Goal: Task Accomplishment & Management: Complete application form

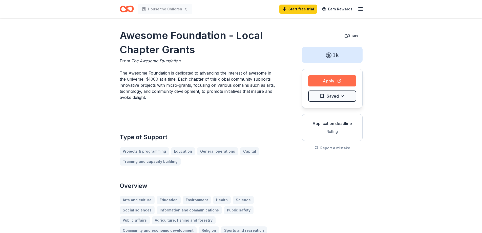
click at [330, 81] on button "Apply" at bounding box center [332, 80] width 48 height 11
click at [218, 152] on link "General operations" at bounding box center [219, 151] width 45 height 8
click at [345, 80] on button "Apply" at bounding box center [332, 80] width 48 height 11
click at [210, 152] on link "General operations" at bounding box center [219, 151] width 45 height 8
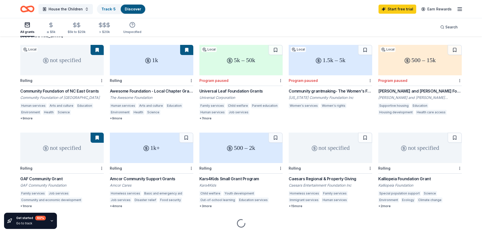
scroll to position [51, 0]
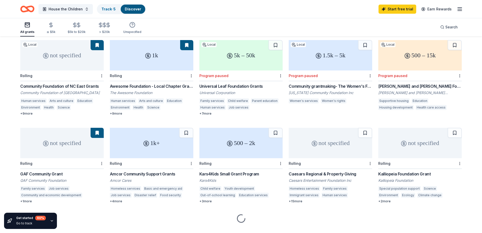
click at [65, 146] on div "not specified" at bounding box center [62, 143] width 84 height 30
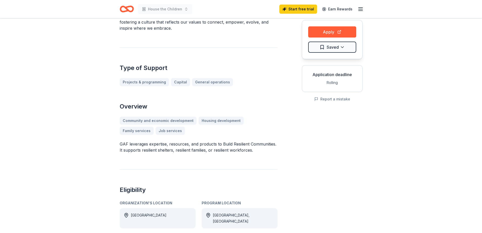
scroll to position [51, 0]
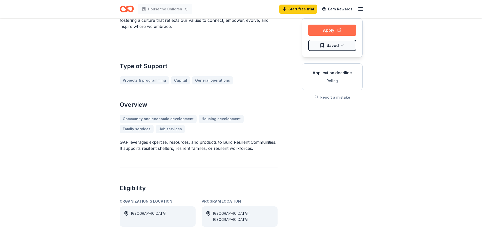
click at [341, 28] on button "Apply" at bounding box center [332, 30] width 48 height 11
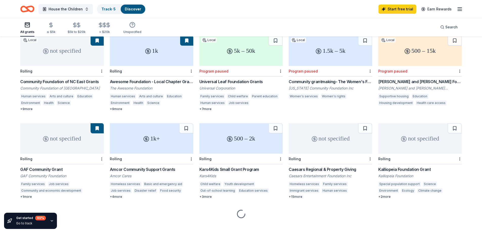
scroll to position [55, 0]
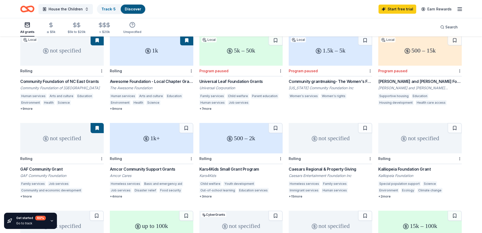
click at [58, 135] on div "not specified" at bounding box center [62, 138] width 84 height 30
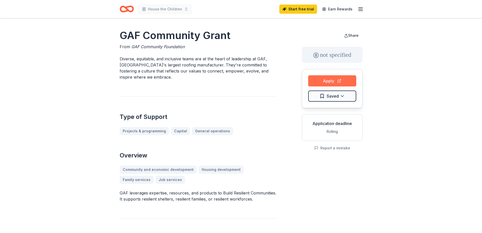
click at [322, 82] on button "Apply" at bounding box center [332, 80] width 48 height 11
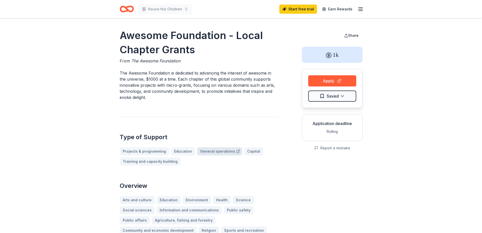
click at [203, 152] on link "General operations" at bounding box center [219, 151] width 45 height 8
click at [216, 150] on link "General operations" at bounding box center [219, 151] width 45 height 8
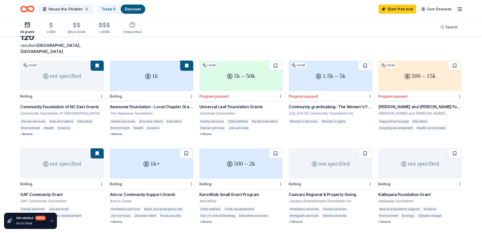
scroll to position [55, 0]
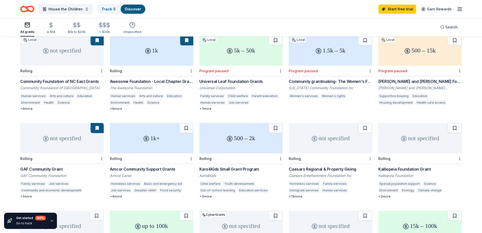
click at [157, 46] on div "1k" at bounding box center [152, 50] width 84 height 30
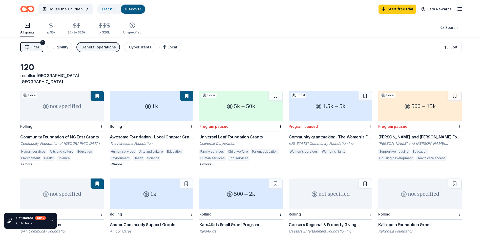
click at [171, 101] on div "1k" at bounding box center [152, 106] width 84 height 30
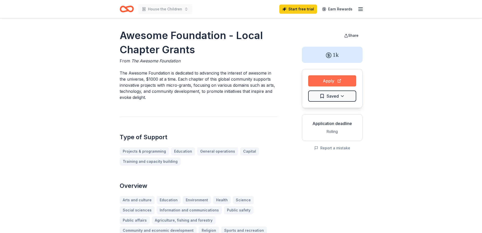
click at [334, 81] on button "Apply" at bounding box center [332, 80] width 48 height 11
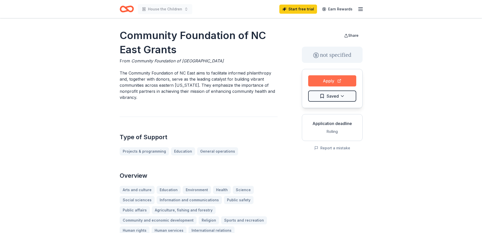
click at [316, 85] on button "Apply" at bounding box center [332, 80] width 48 height 11
